Goal: Find specific page/section: Find specific page/section

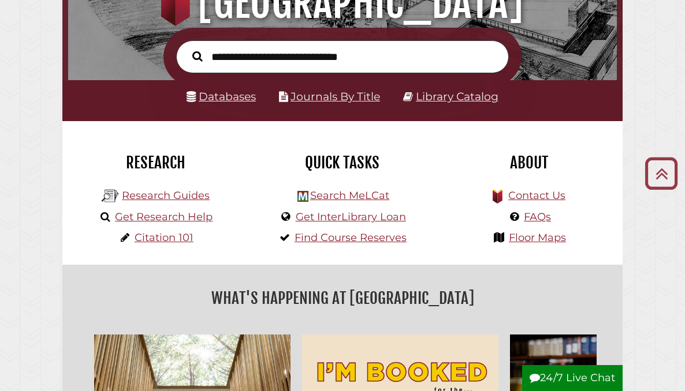
scroll to position [156, 0]
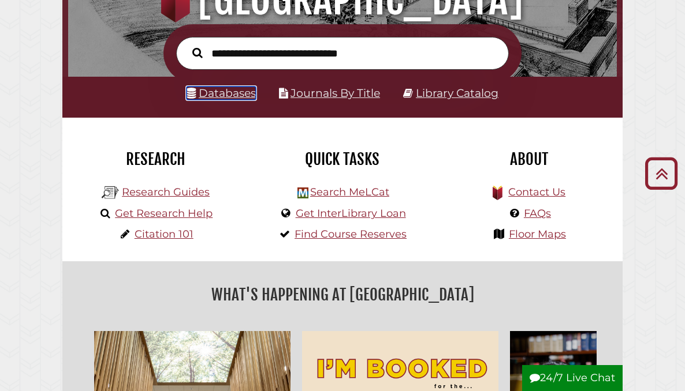
click at [246, 89] on link "Databases" at bounding box center [220, 93] width 69 height 13
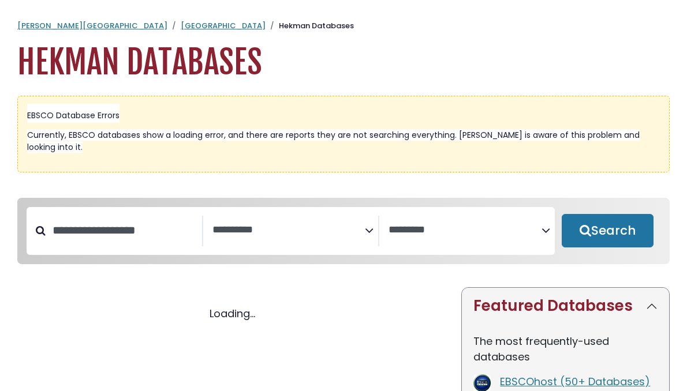
select select "Database Subject Filter"
select select "Database Vendors Filter"
select select "Database Subject Filter"
select select "Database Vendors Filter"
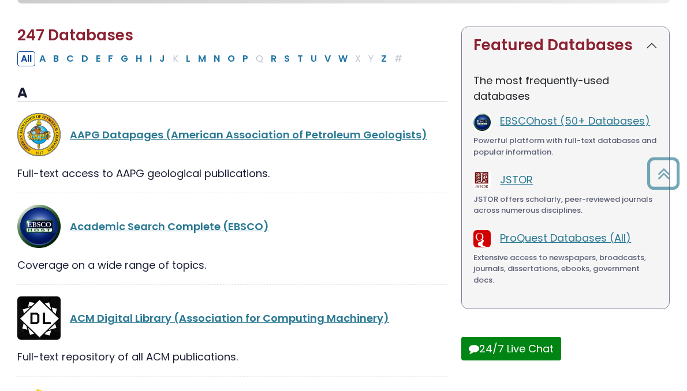
scroll to position [271, 0]
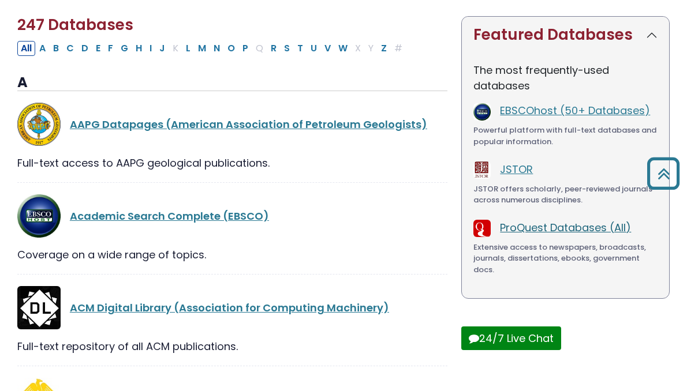
click at [551, 221] on link "ProQuest Databases (All)" at bounding box center [565, 228] width 131 height 14
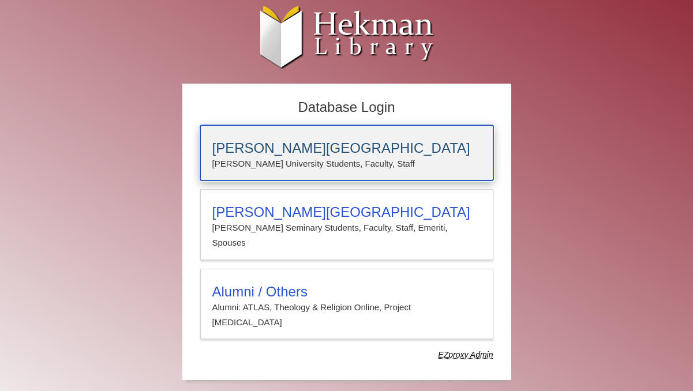
click at [321, 143] on h3 "[PERSON_NAME][GEOGRAPHIC_DATA]" at bounding box center [346, 148] width 269 height 16
